Goal: Task Accomplishment & Management: Manage account settings

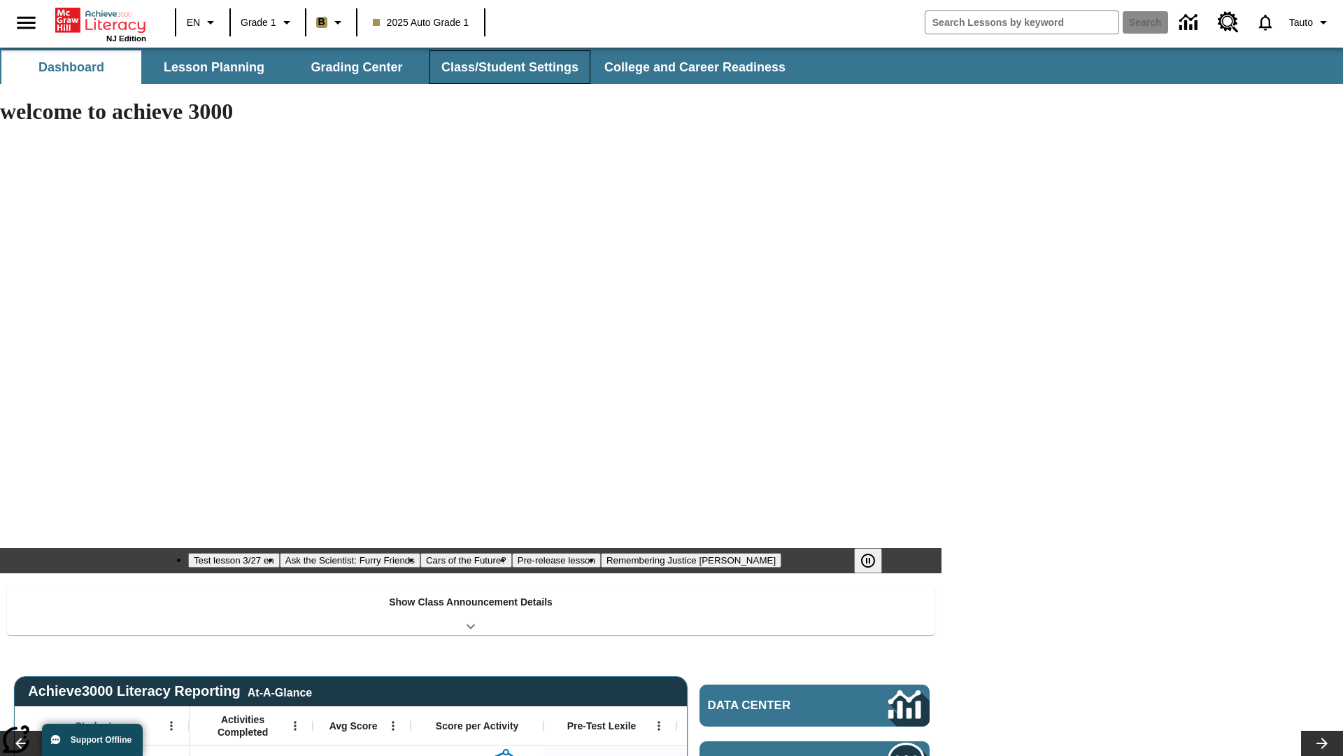
click at [508, 67] on button "Class/Student Settings" at bounding box center [510, 67] width 161 height 34
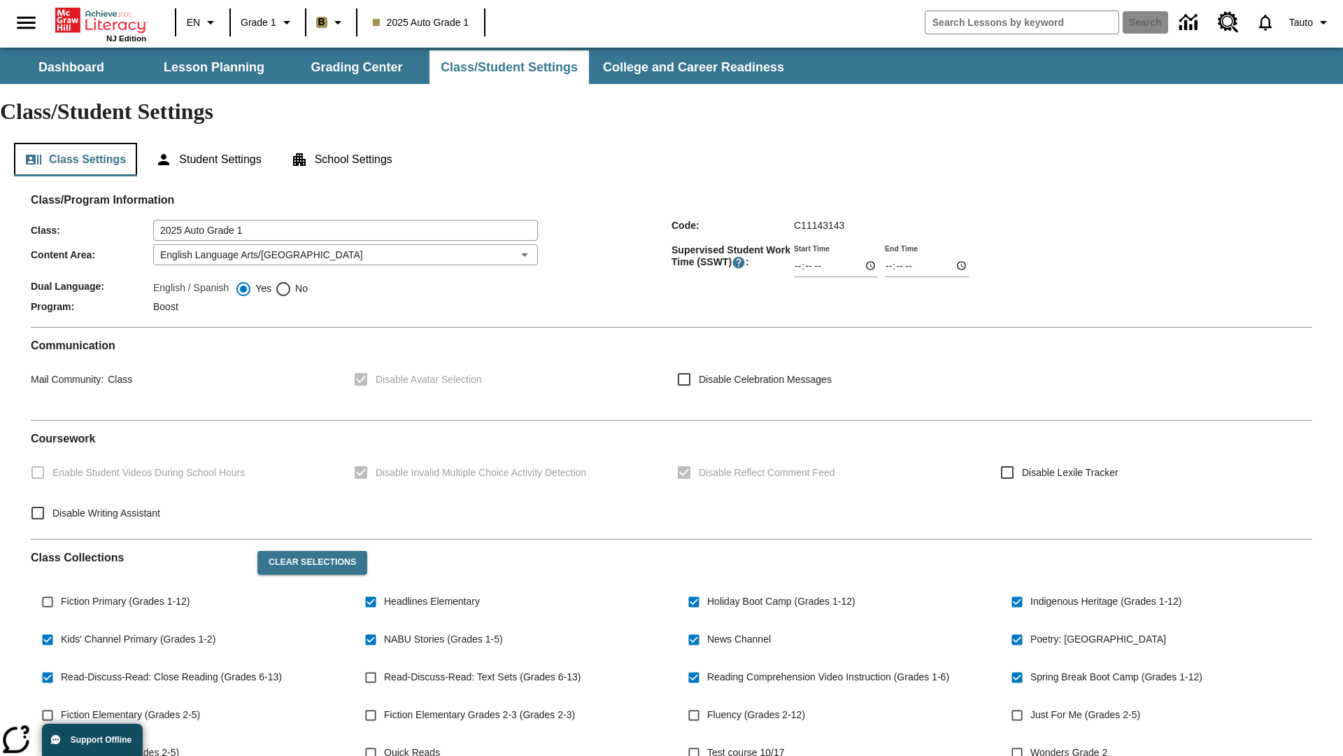
click at [76, 143] on button "Class Settings" at bounding box center [75, 160] width 123 height 34
click at [128, 594] on span "Fiction Primary (Grades 1-12)" at bounding box center [125, 601] width 129 height 15
click at [61, 588] on input "Fiction Primary (Grades 1-12)" at bounding box center [47, 601] width 27 height 27
checkbox input "true"
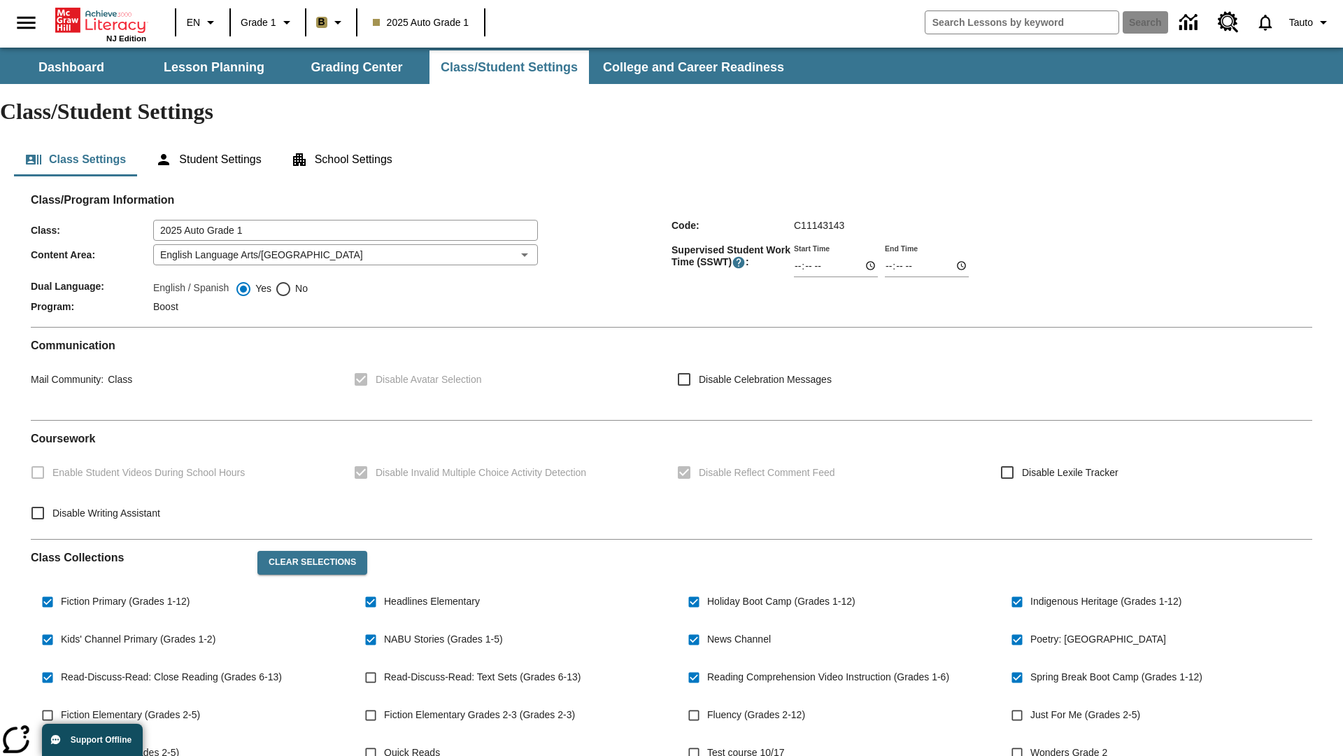
scroll to position [205, 0]
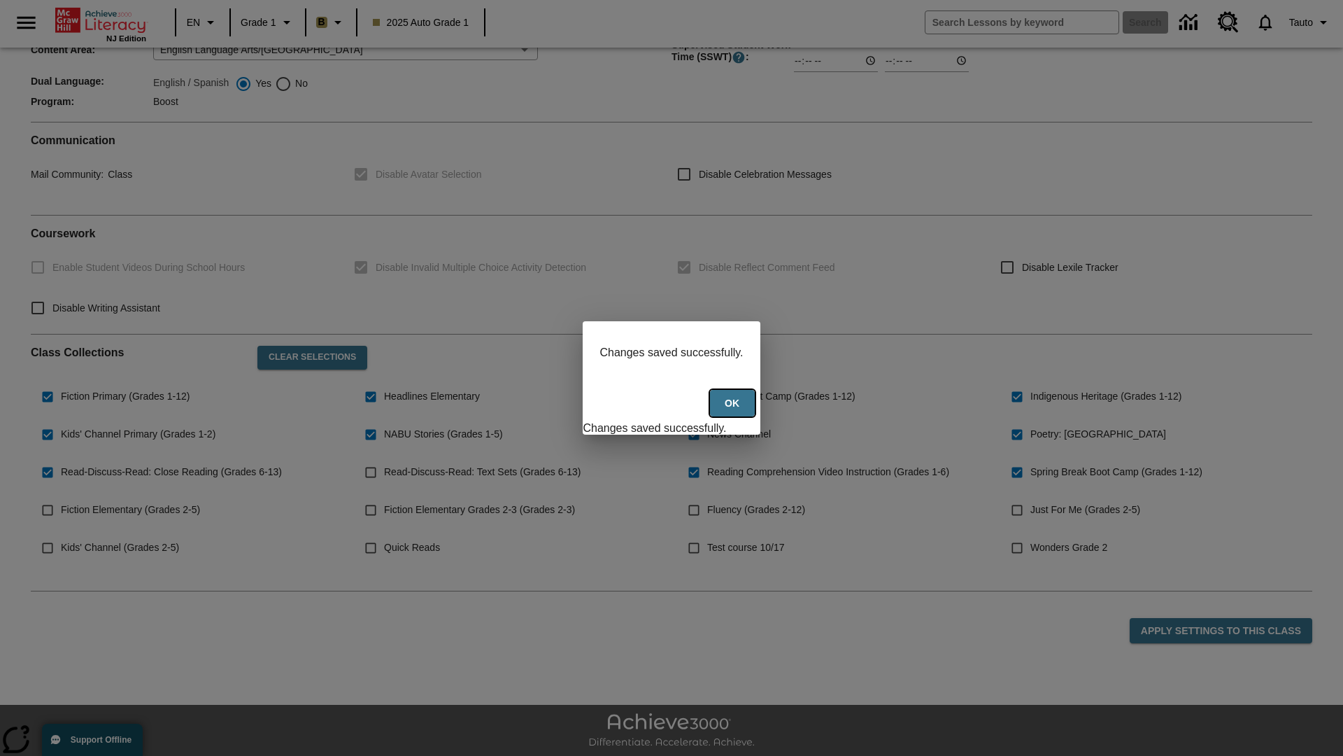
click at [734, 411] on button "Ok" at bounding box center [732, 403] width 45 height 27
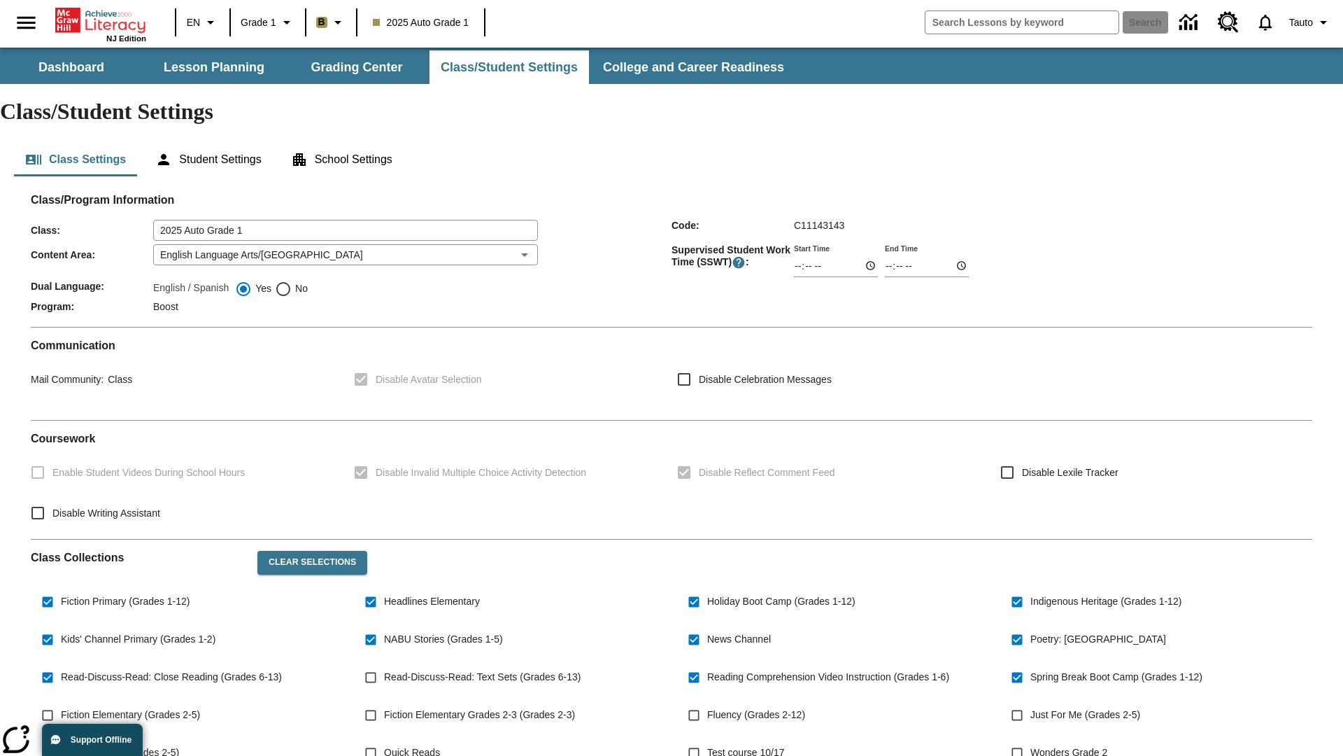
scroll to position [205, 0]
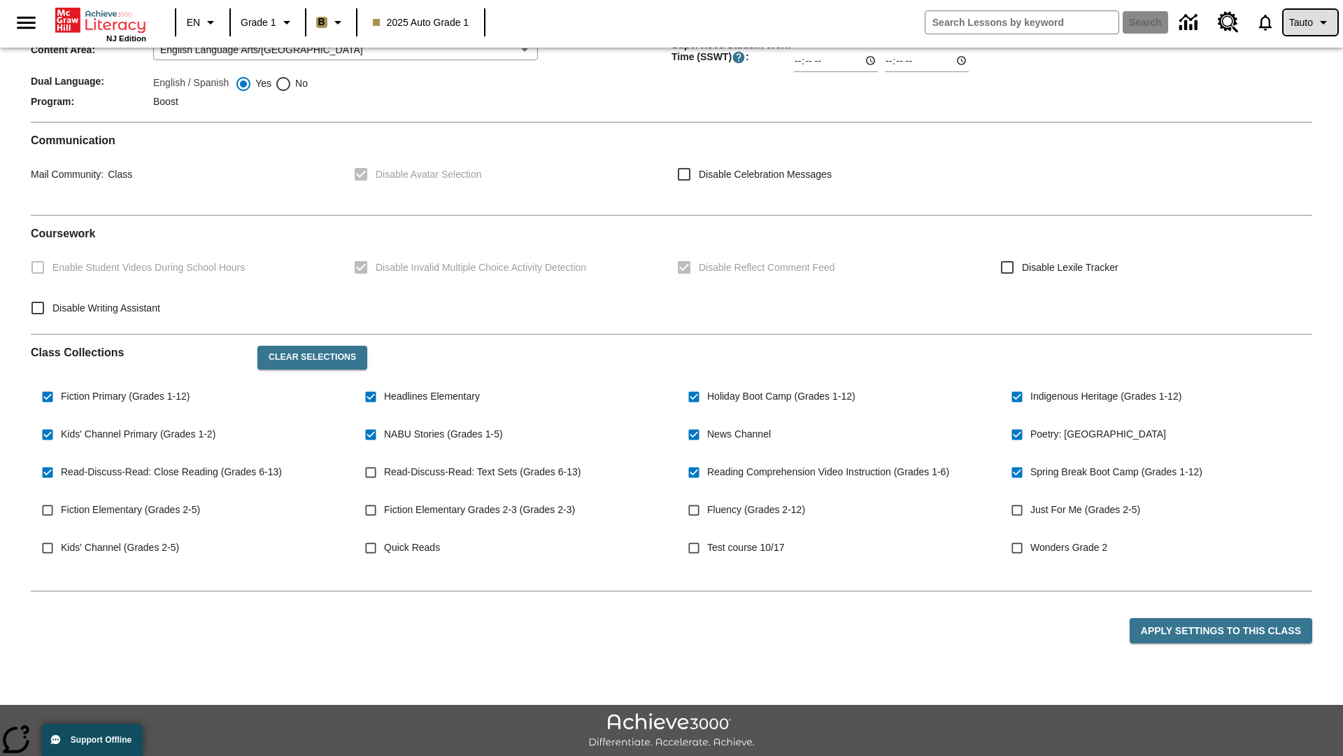
click at [1309, 22] on span "Tauto" at bounding box center [1301, 22] width 24 height 15
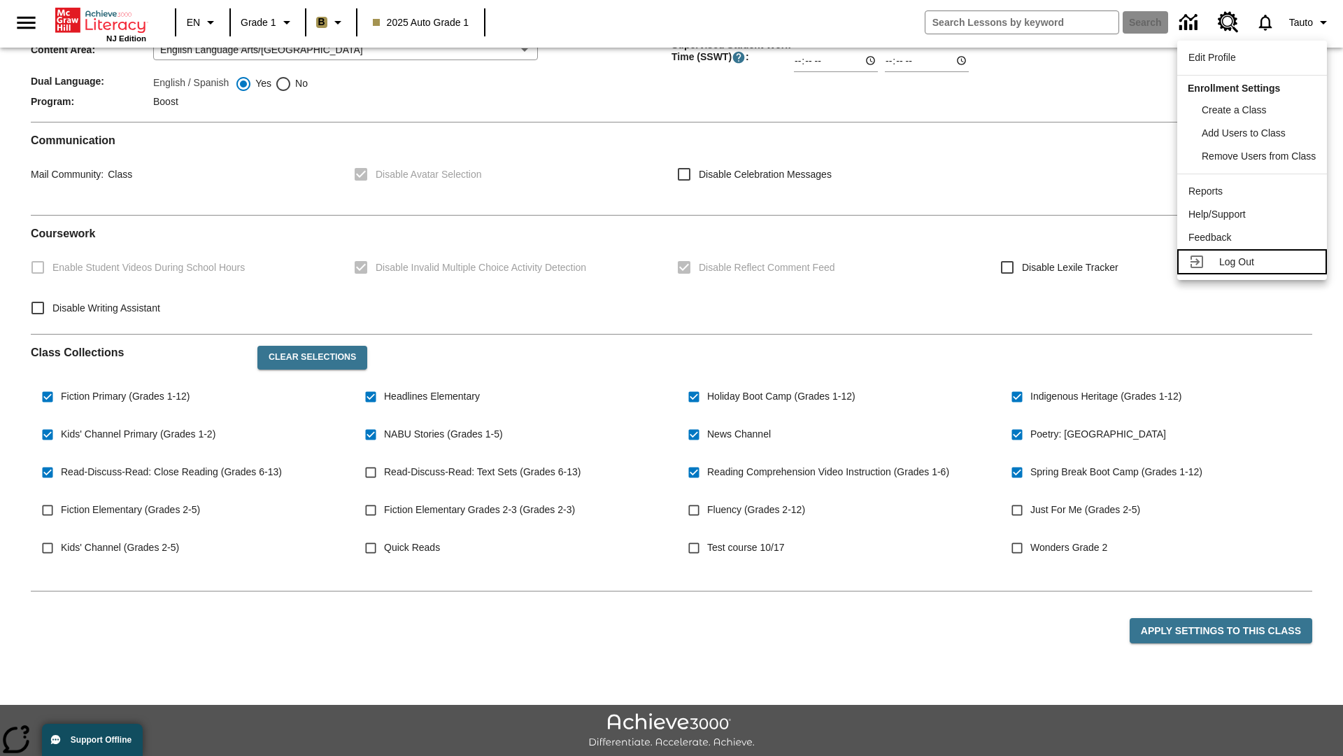
click at [1254, 262] on span "Log Out" at bounding box center [1236, 261] width 35 height 11
